Goal: Task Accomplishment & Management: Use online tool/utility

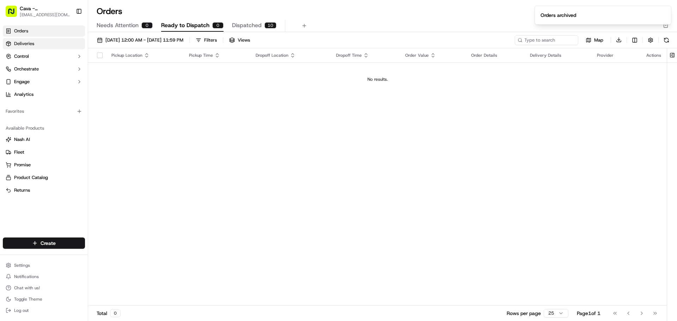
click at [61, 44] on link "Deliveries" at bounding box center [44, 43] width 82 height 11
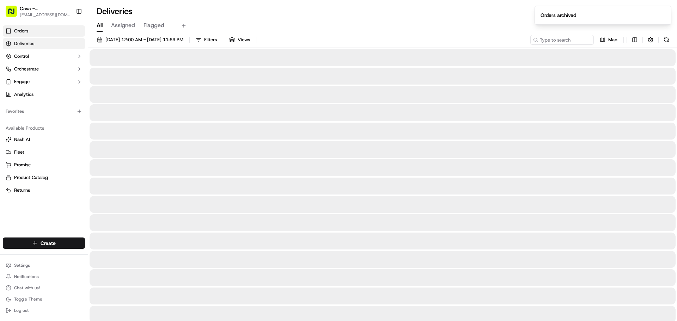
click at [69, 30] on link "Orders" at bounding box center [44, 30] width 82 height 11
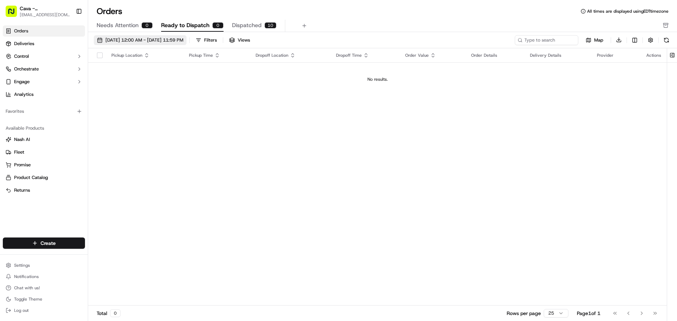
click at [136, 38] on span "[DATE] 12:00 AM - [DATE] 11:59 PM" at bounding box center [144, 40] width 78 height 6
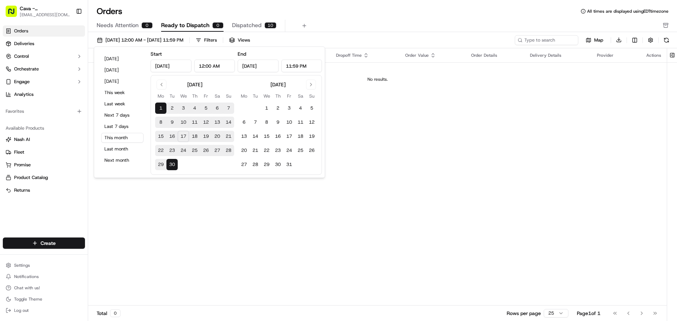
click at [185, 133] on button "17" at bounding box center [183, 136] width 11 height 11
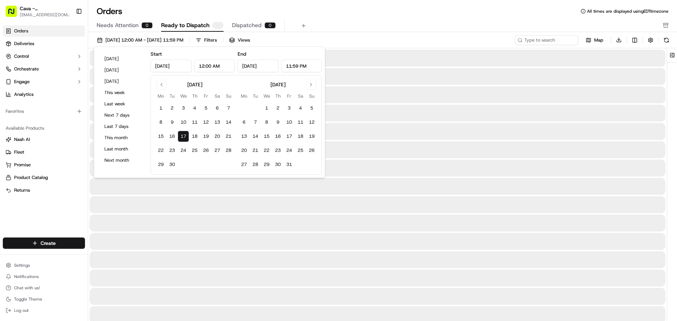
type input "Sep 17, 2025"
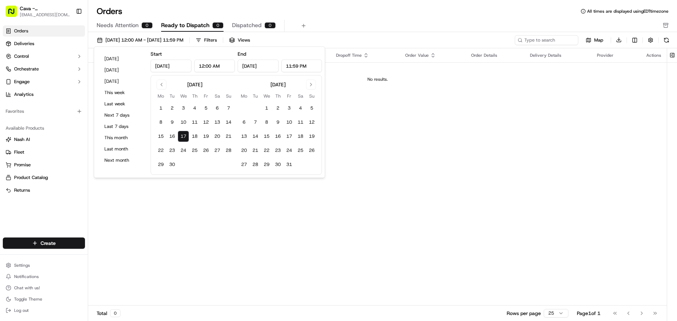
click at [180, 198] on div "Pickup Location Pickup Time Dropoff Location Dropoff Time Order Value Order Det…" at bounding box center [377, 177] width 579 height 258
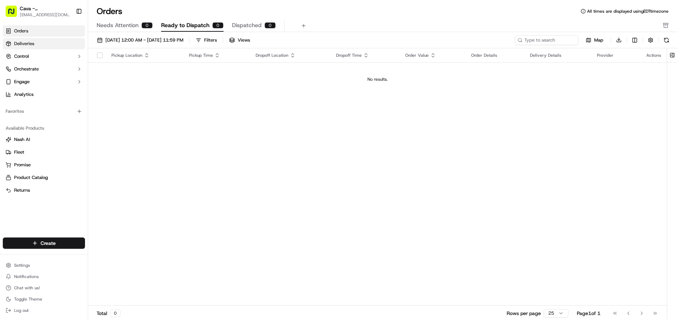
click at [47, 43] on link "Deliveries" at bounding box center [44, 43] width 82 height 11
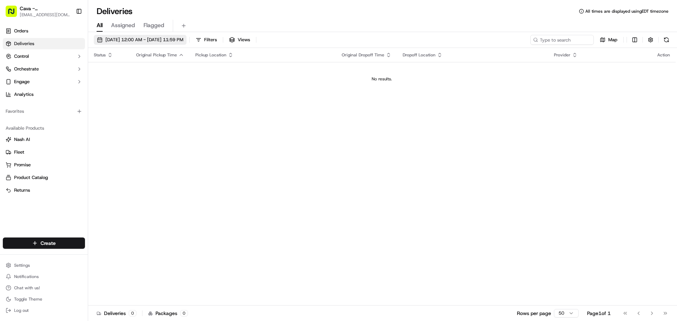
click at [125, 40] on span "[DATE] 12:00 AM - [DATE] 11:59 PM" at bounding box center [144, 40] width 78 height 6
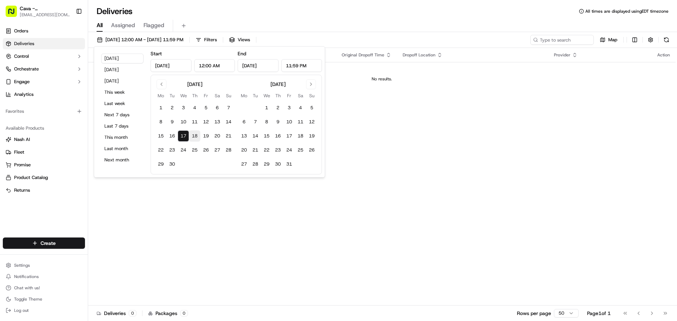
click at [195, 134] on button "18" at bounding box center [194, 136] width 11 height 11
type input "Sep 18, 2025"
click at [176, 196] on div "Status Original Pickup Time Pickup Location Original Dropoff Time Dropoff Locat…" at bounding box center [382, 177] width 588 height 258
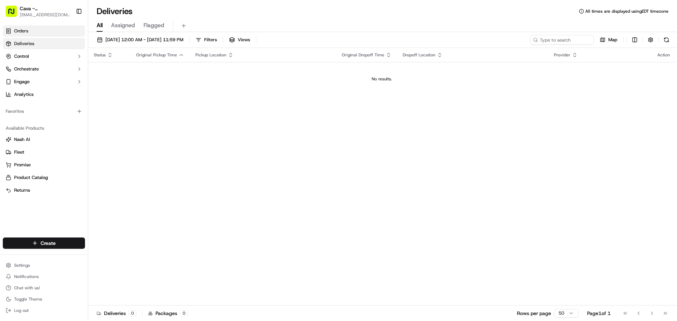
click at [38, 35] on link "Orders" at bounding box center [44, 30] width 82 height 11
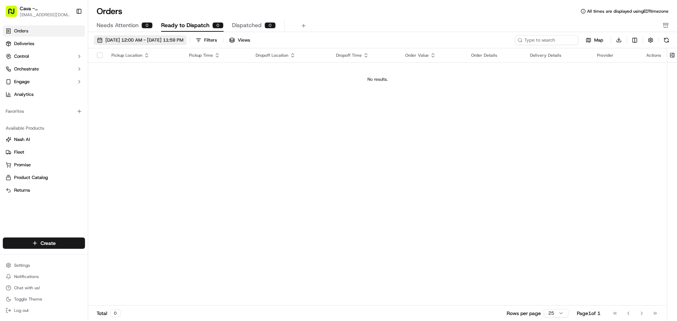
click at [183, 41] on span "[DATE] 12:00 AM - [DATE] 11:59 PM" at bounding box center [144, 40] width 78 height 6
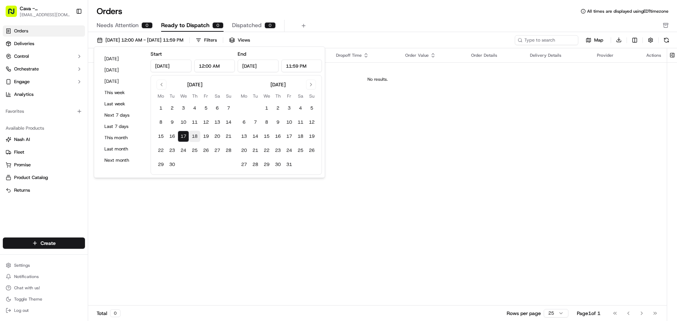
click at [192, 136] on button "18" at bounding box center [194, 136] width 11 height 11
type input "Sep 18, 2025"
click at [197, 183] on div "Pickup Location Pickup Time Dropoff Location Dropoff Time Order Value Order Det…" at bounding box center [377, 177] width 579 height 258
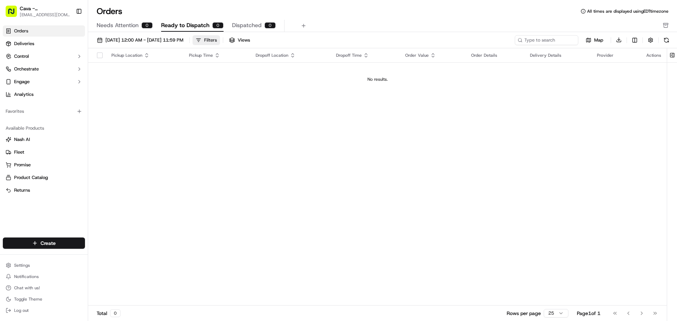
click at [217, 40] on div "Filters" at bounding box center [210, 40] width 13 height 6
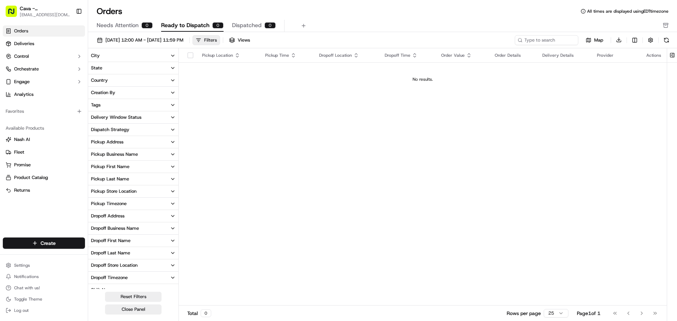
click at [217, 38] on div "Filters" at bounding box center [210, 40] width 13 height 6
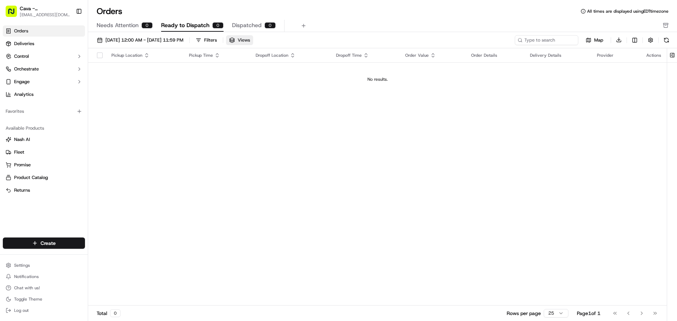
click at [253, 41] on button "Views" at bounding box center [239, 40] width 27 height 10
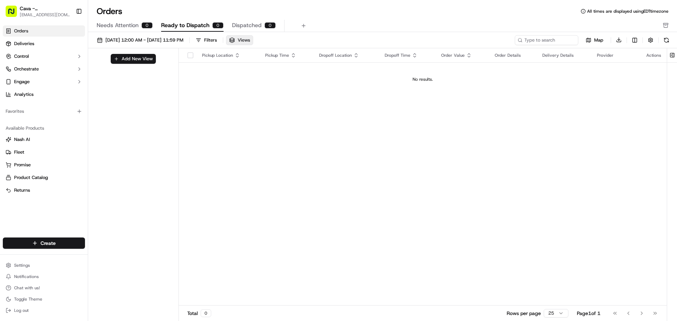
click at [250, 40] on span "Views" at bounding box center [244, 40] width 12 height 6
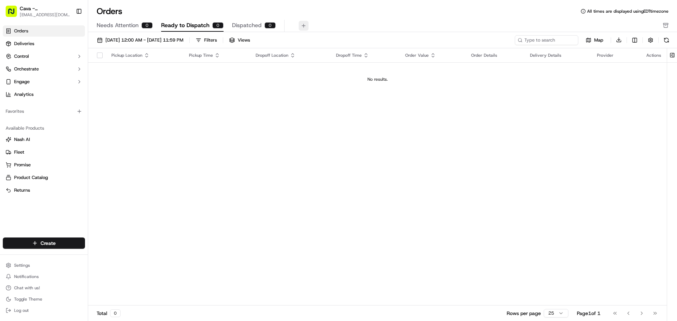
click at [299, 25] on button at bounding box center [304, 26] width 10 height 10
click at [163, 65] on button "button" at bounding box center [165, 61] width 9 height 9
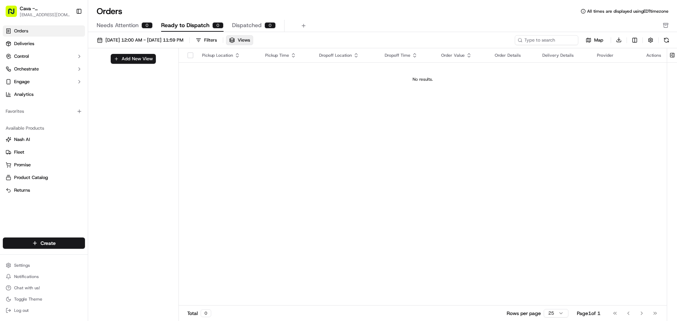
click at [134, 30] on button "Needs Attention 0" at bounding box center [125, 26] width 56 height 12
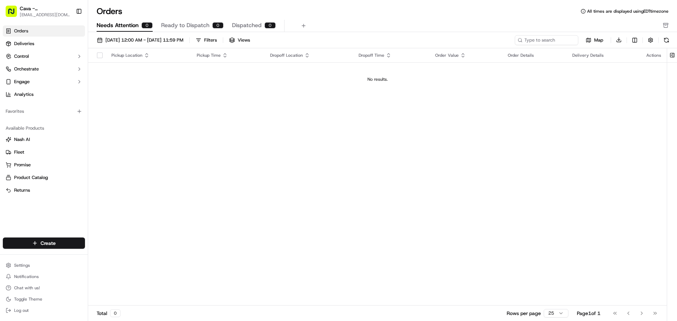
click at [213, 26] on div "0" at bounding box center [217, 25] width 11 height 6
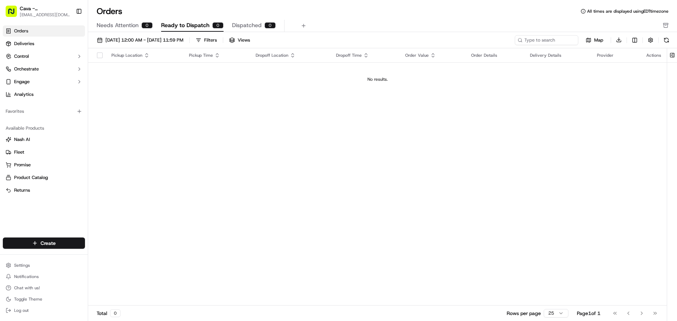
click at [239, 24] on span "Dispatched" at bounding box center [247, 25] width 30 height 8
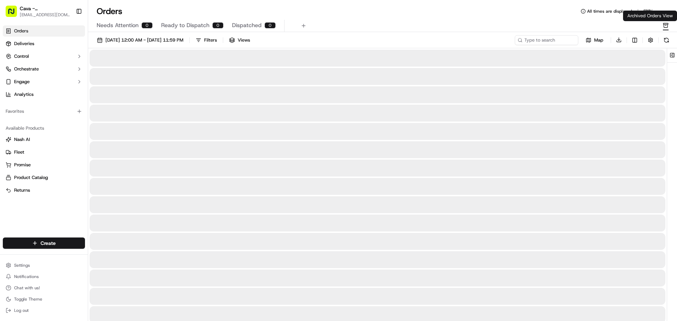
click at [666, 22] on button "button" at bounding box center [666, 25] width 6 height 9
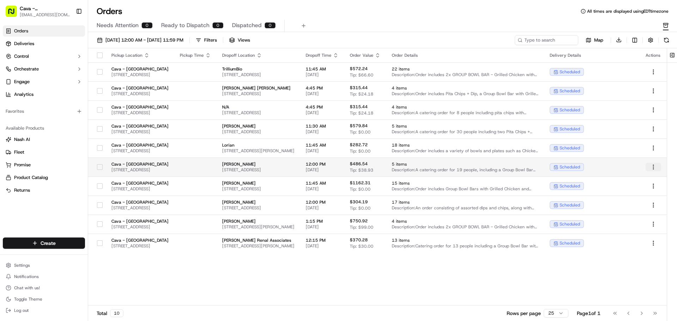
click at [651, 167] on html "Cava - Germantown germantown@cava.com Toggle Sidebar Orders Deliveries Control …" at bounding box center [338, 160] width 677 height 321
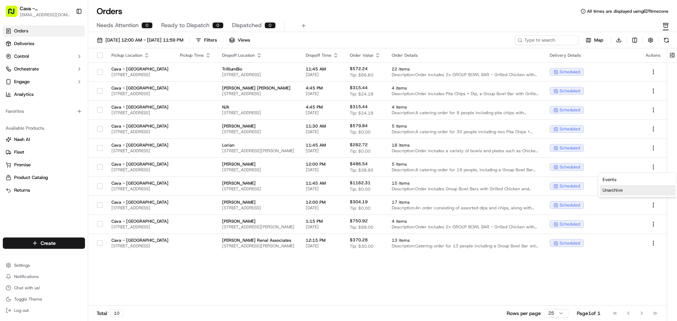
click at [620, 190] on div "Unarchive" at bounding box center [637, 190] width 75 height 11
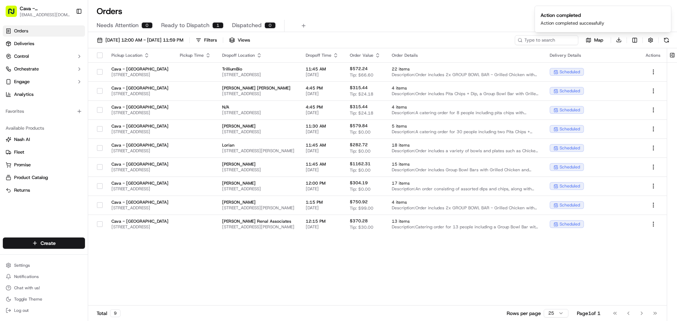
click at [59, 32] on link "Orders" at bounding box center [44, 30] width 82 height 11
click at [33, 34] on link "Orders" at bounding box center [44, 30] width 82 height 11
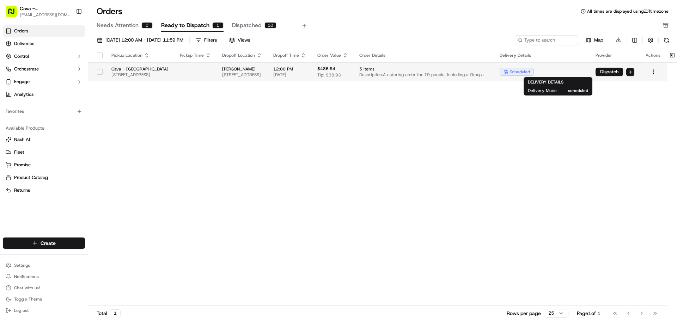
click at [528, 73] on span "scheduled" at bounding box center [520, 72] width 20 height 6
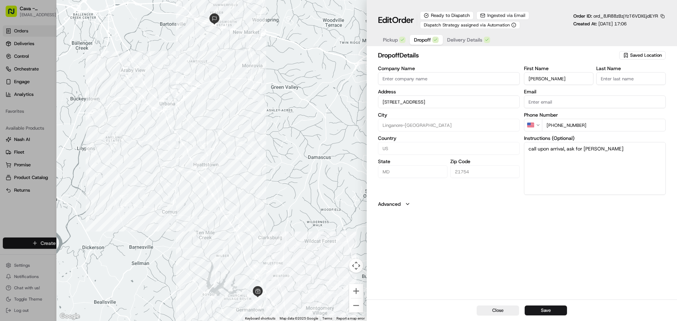
click at [423, 38] on span "Dropoff" at bounding box center [422, 39] width 17 height 7
type input "10260 Silverside St 100Linganore-Bartonsville, MD 21754"
click at [471, 34] on div "Pickup Dropoff Delivery Details" at bounding box center [436, 40] width 117 height 13
click at [410, 39] on button "Dropoff" at bounding box center [426, 40] width 33 height 10
type input "+1"
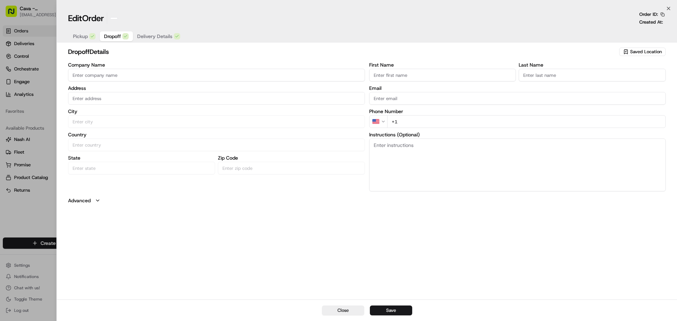
click at [2, 101] on div at bounding box center [338, 160] width 677 height 321
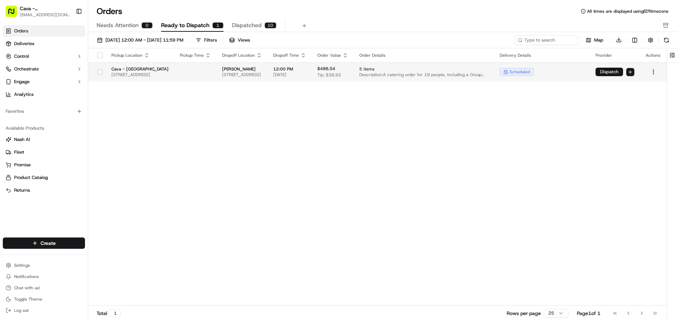
click at [617, 70] on button "Dispatch" at bounding box center [610, 72] width 28 height 8
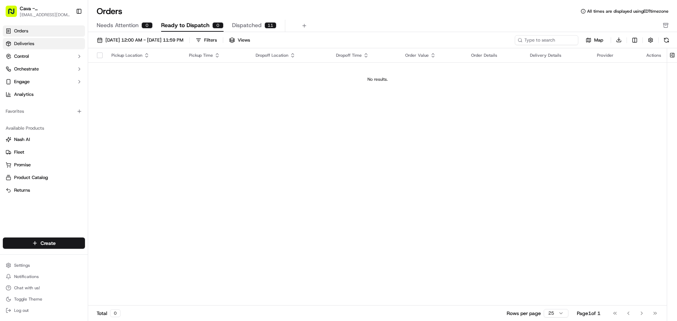
click at [16, 40] on link "Deliveries" at bounding box center [44, 43] width 82 height 11
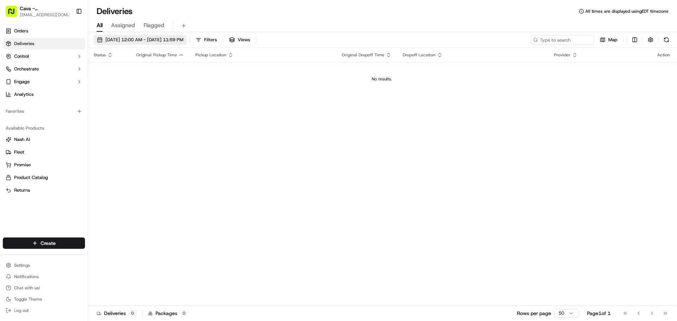
click at [159, 38] on span "[DATE] 12:00 AM - [DATE] 11:59 PM" at bounding box center [144, 40] width 78 height 6
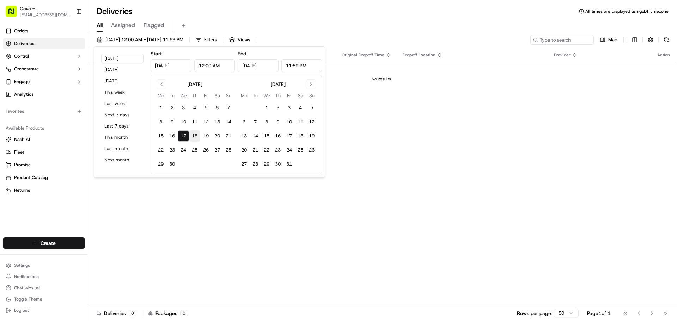
click at [197, 139] on button "18" at bounding box center [194, 136] width 11 height 11
type input "Sep 18, 2025"
click at [195, 196] on div "Status Original Pickup Time Pickup Location Original Dropoff Time Dropoff Locat…" at bounding box center [382, 177] width 588 height 258
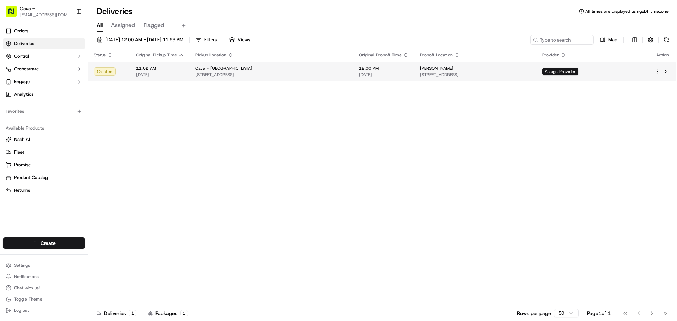
click at [515, 74] on span "10260 Silverside St Suite 100, Ijamsville, MD 21754, USA" at bounding box center [475, 75] width 111 height 6
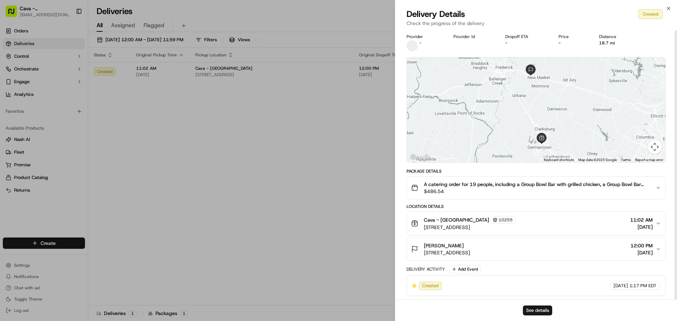
scroll to position [1, 0]
click at [515, 218] on div "Cava - Germantown 10255" at bounding box center [469, 220] width 91 height 8
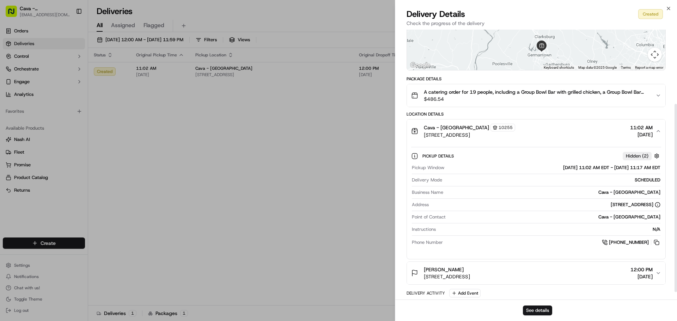
scroll to position [107, 0]
